Goal: Obtain resource: Download file/media

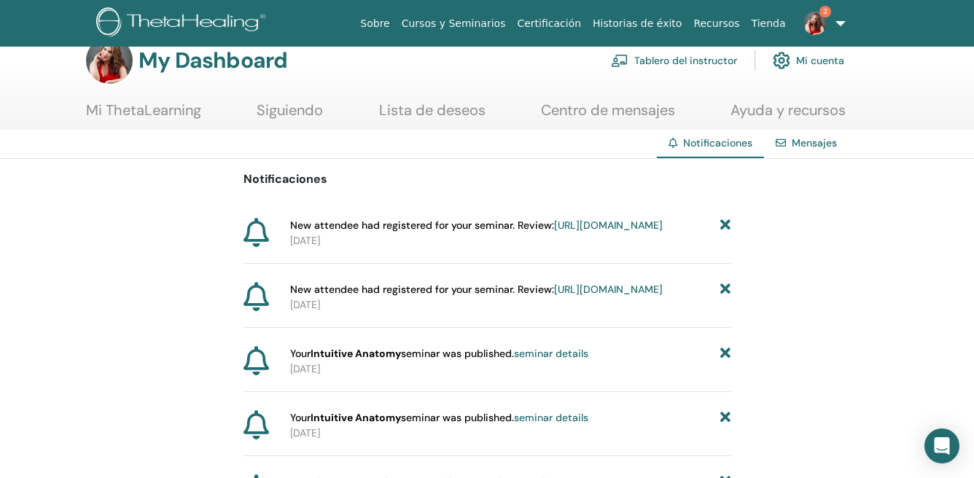
scroll to position [29, 0]
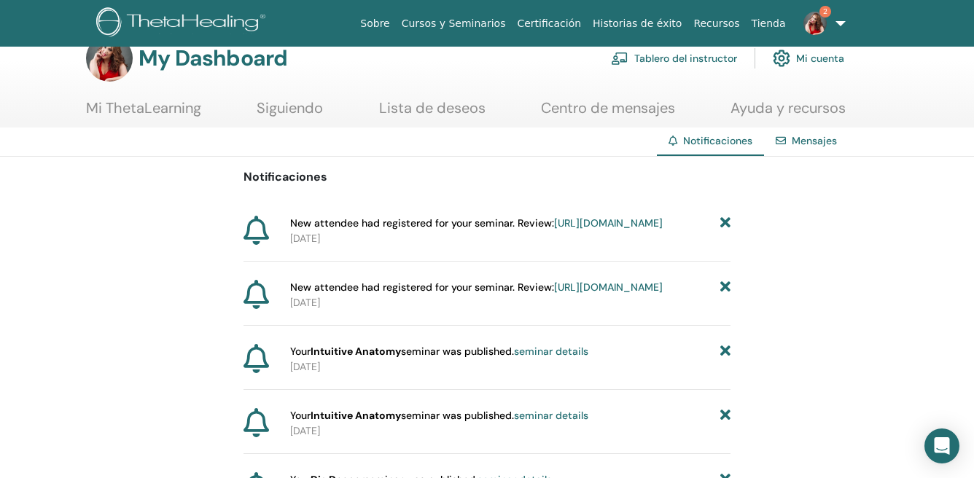
click at [698, 58] on link "Tablero del instructor" at bounding box center [674, 58] width 126 height 32
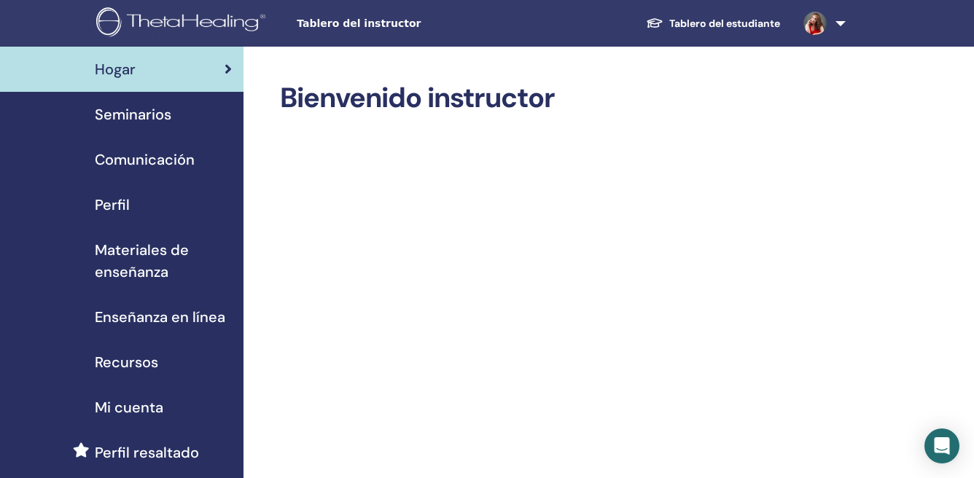
click at [128, 249] on span "Materiales de enseñanza" at bounding box center [163, 261] width 137 height 44
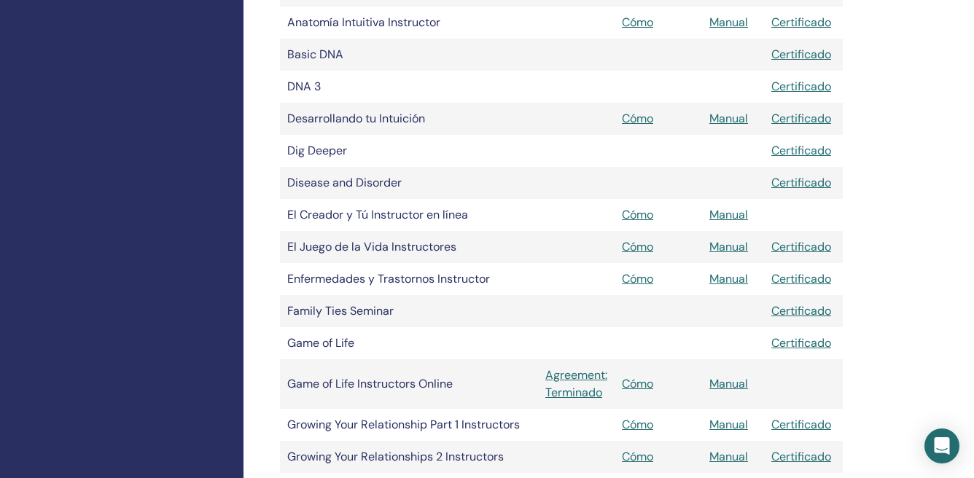
scroll to position [623, 0]
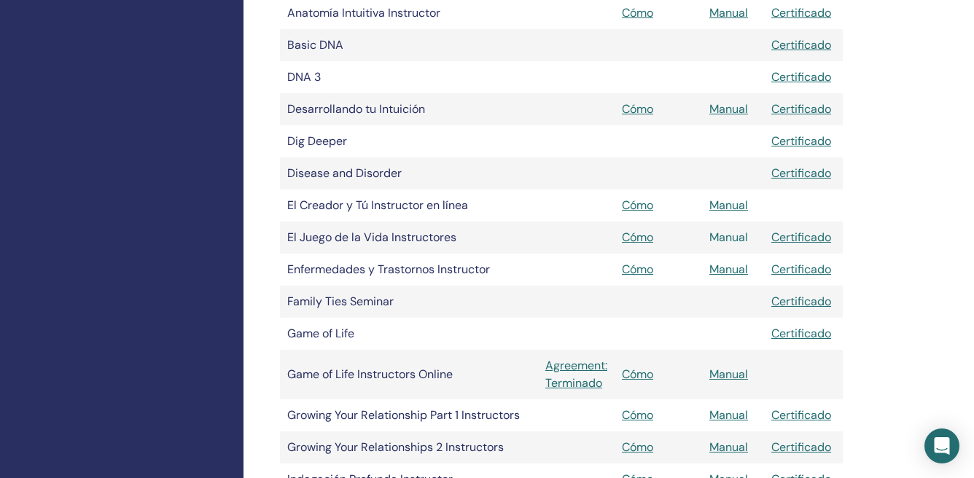
click at [736, 238] on link "Manual" at bounding box center [729, 237] width 39 height 15
